Goal: Check status

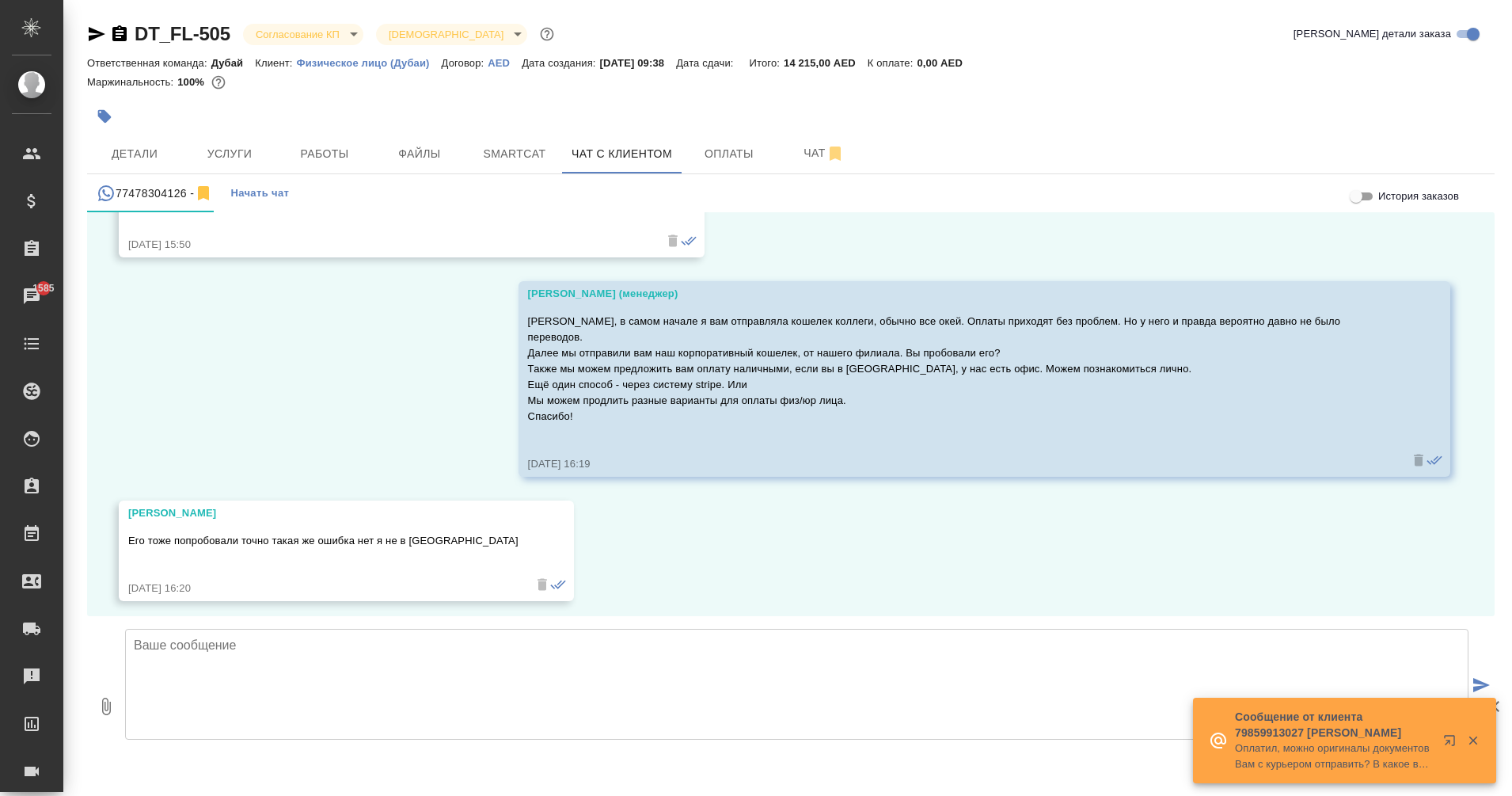
scroll to position [7238, 0]
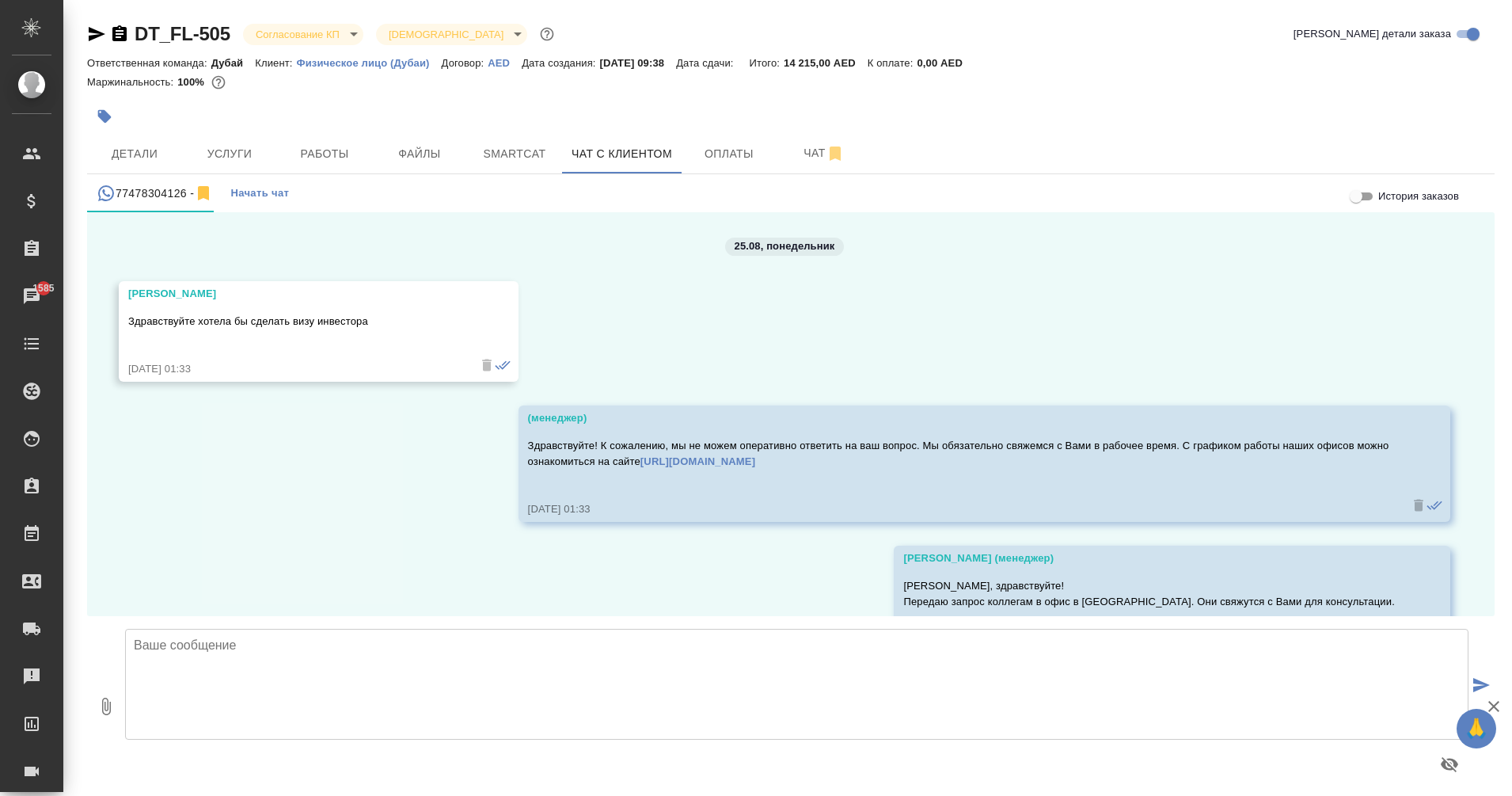
scroll to position [7238, 0]
